Goal: Information Seeking & Learning: Learn about a topic

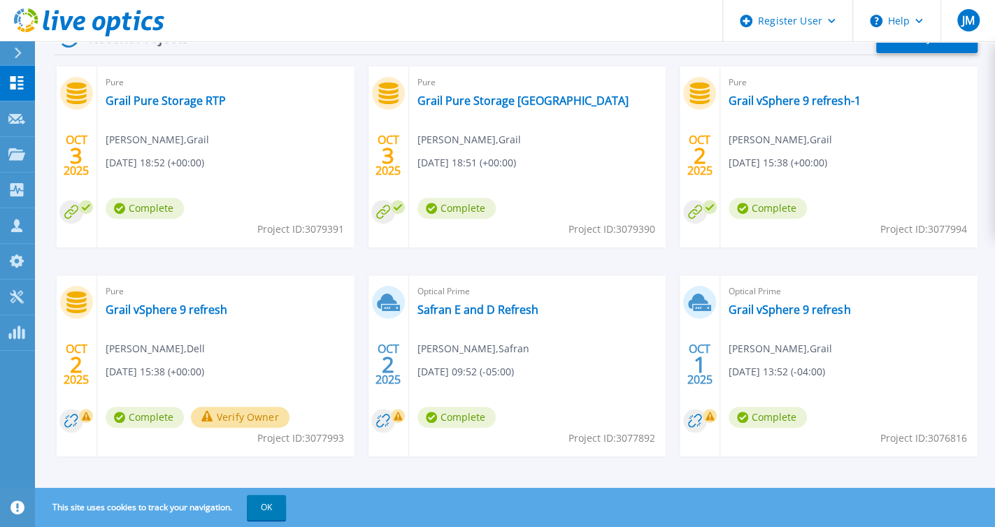
scroll to position [248, 0]
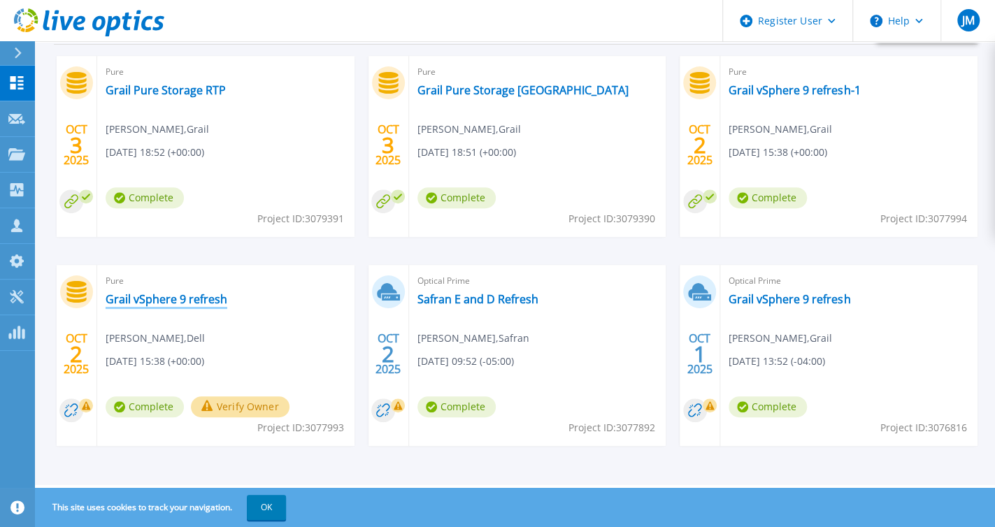
click at [132, 299] on link "Grail vSphere 9 refresh" at bounding box center [167, 299] width 122 height 14
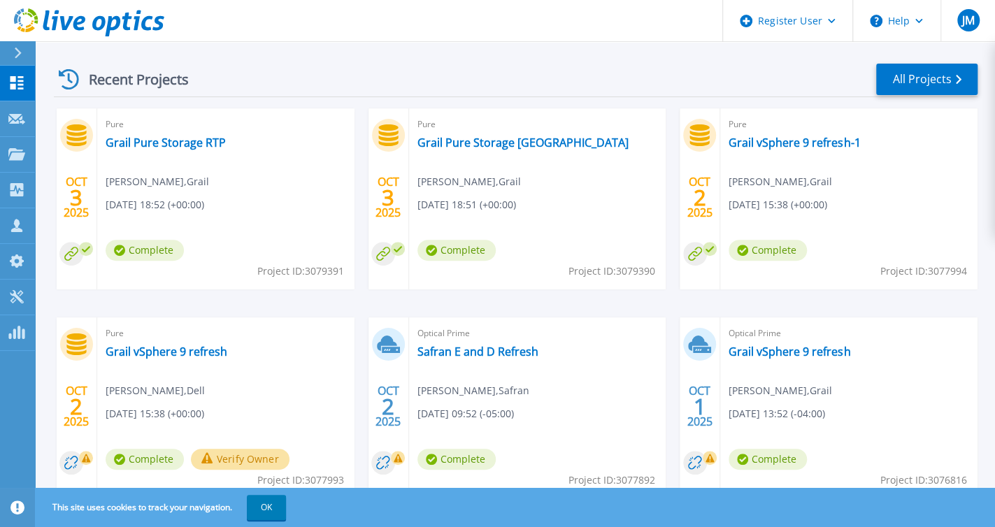
scroll to position [248, 0]
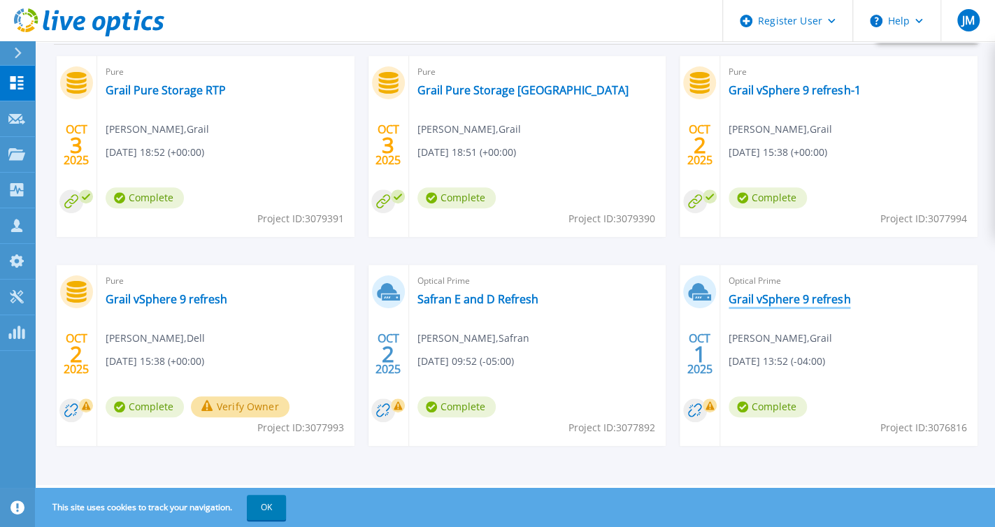
click at [794, 304] on link "Grail vSphere 9 refresh" at bounding box center [790, 299] width 122 height 14
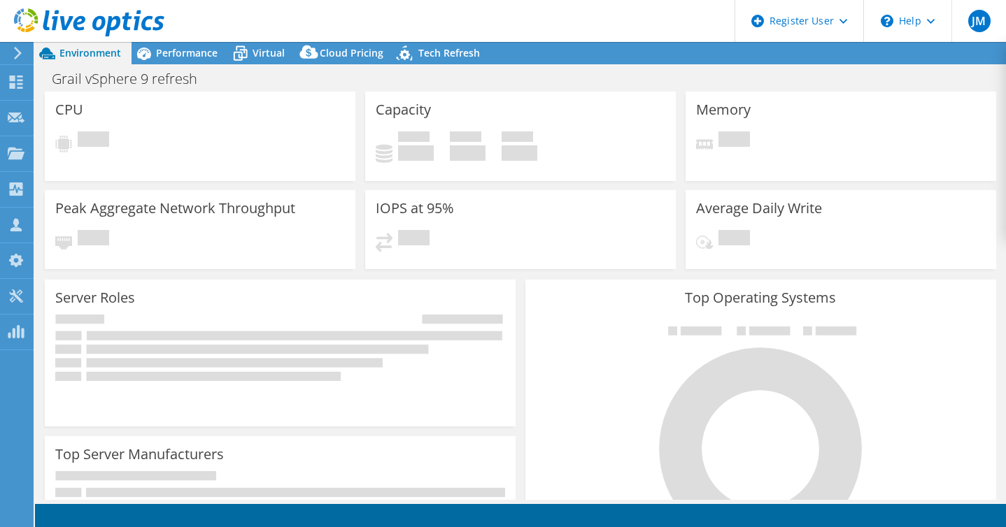
select select "USD"
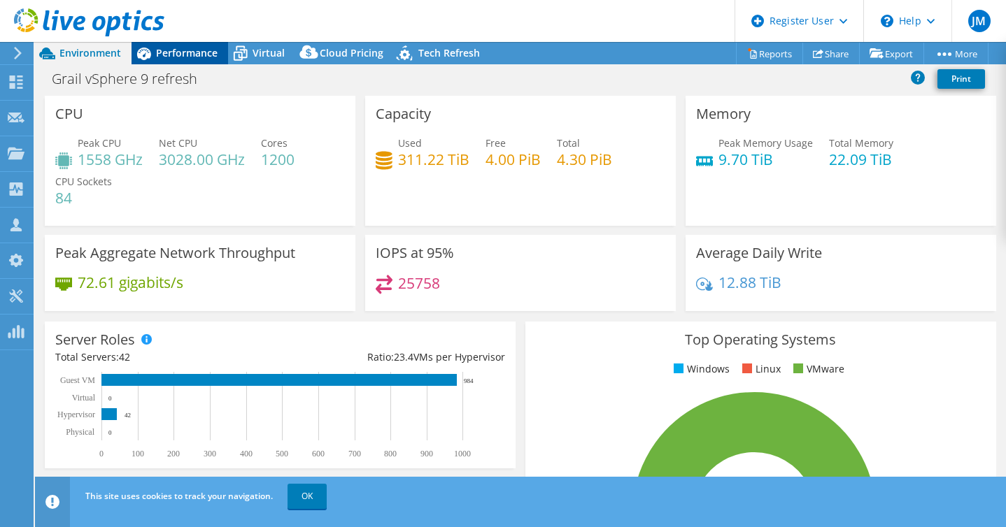
click at [184, 54] on span "Performance" at bounding box center [187, 52] width 62 height 13
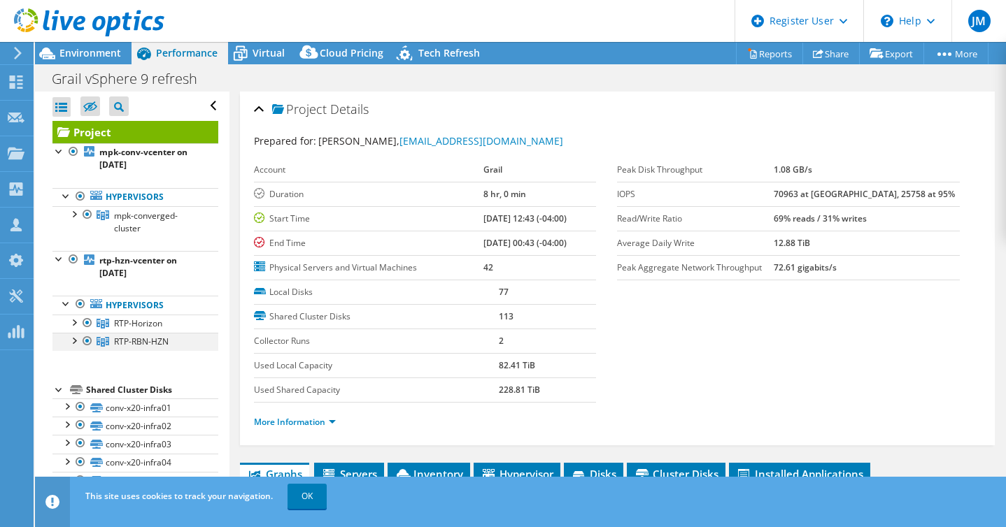
click at [75, 338] on div at bounding box center [73, 340] width 14 height 14
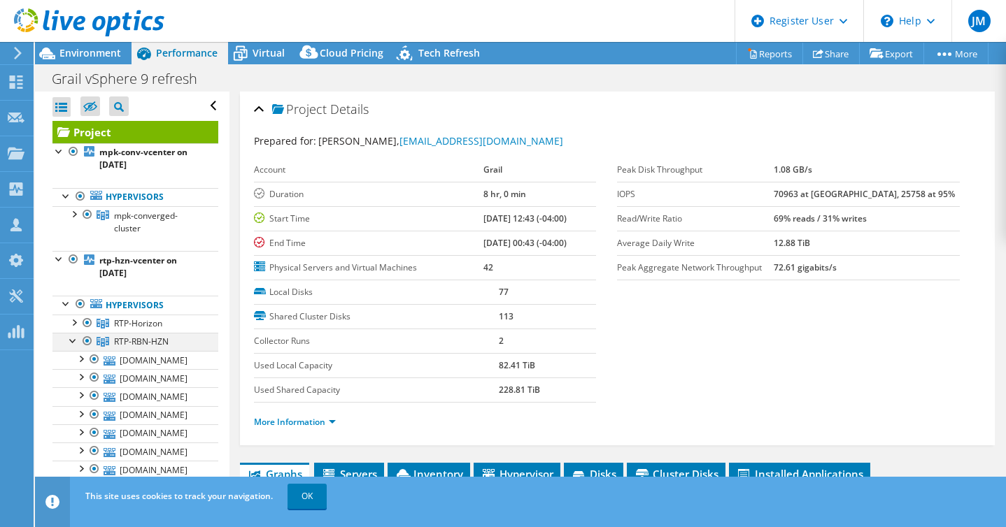
click at [75, 334] on div at bounding box center [73, 340] width 14 height 14
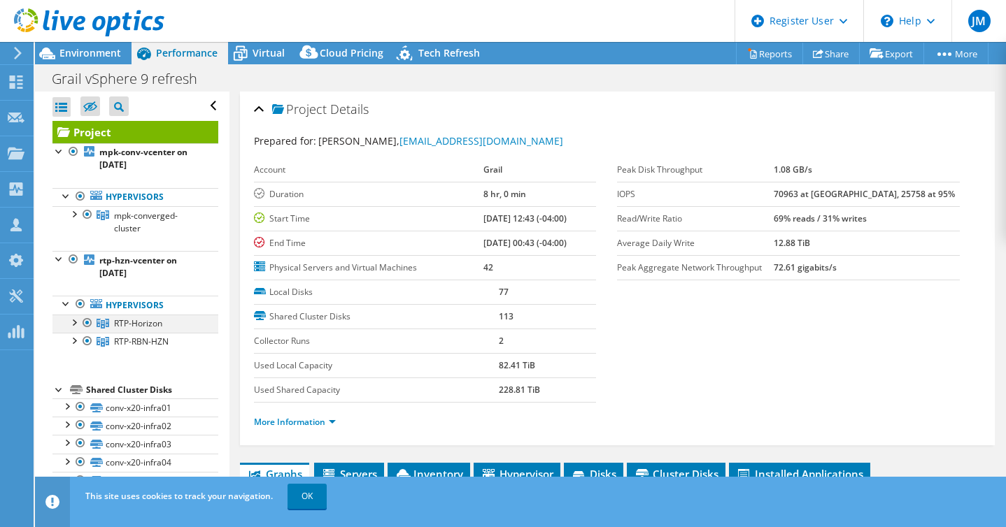
click at [73, 325] on div at bounding box center [73, 322] width 14 height 14
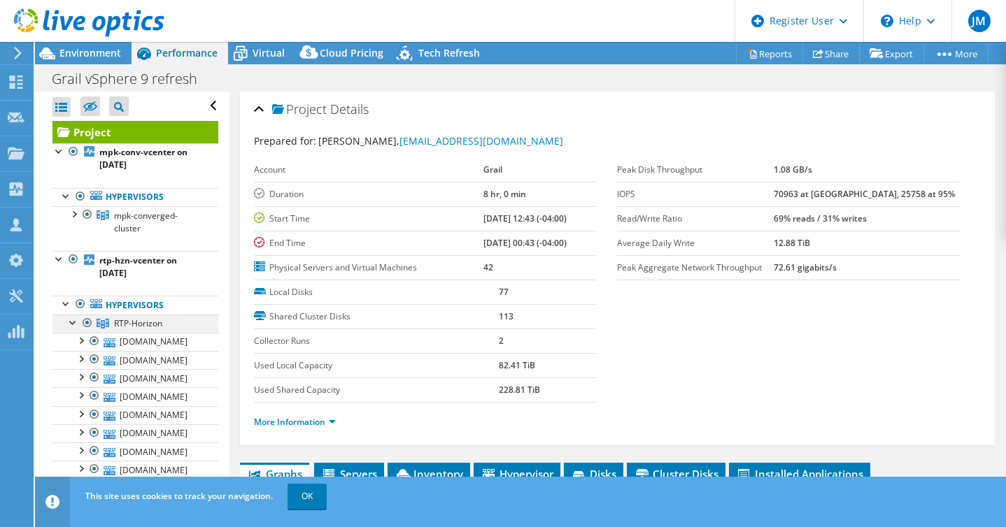
click at [73, 325] on div at bounding box center [73, 322] width 14 height 14
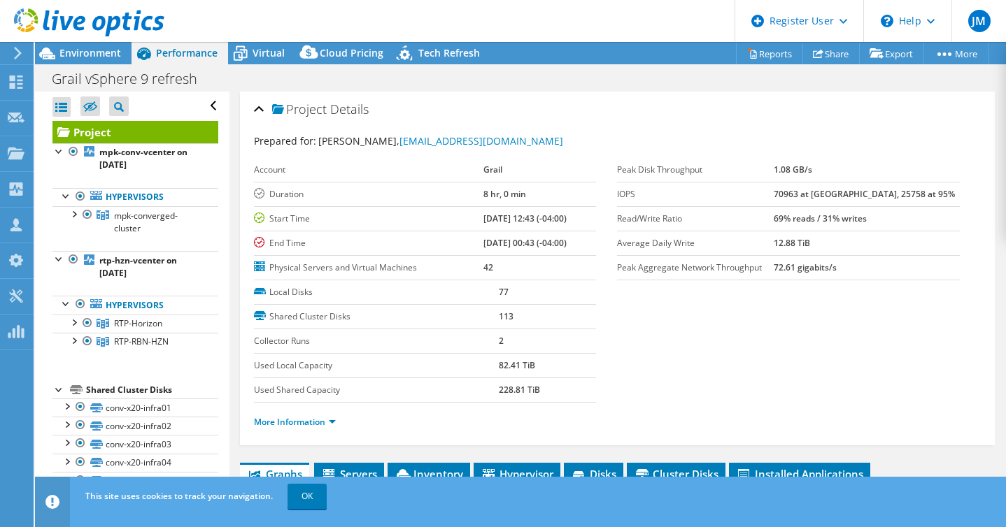
click at [449, 92] on div "Project Details Prepared for: [PERSON_NAME], [EMAIL_ADDRESS][DOMAIN_NAME] Accou…" at bounding box center [617, 269] width 755 height 354
click at [66, 49] on span "Environment" at bounding box center [90, 52] width 62 height 13
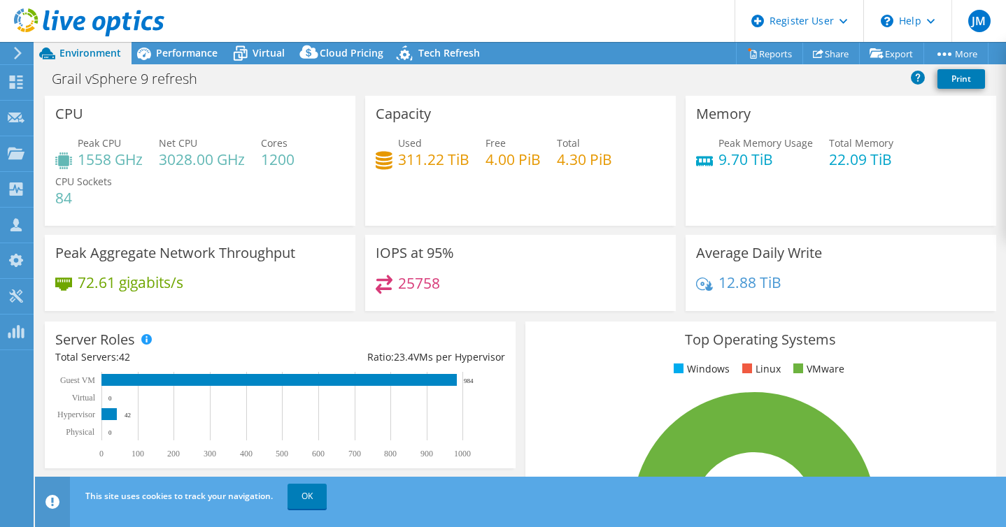
click at [194, 152] on h4 "3028.00 GHz" at bounding box center [202, 159] width 86 height 15
